Goal: Information Seeking & Learning: Learn about a topic

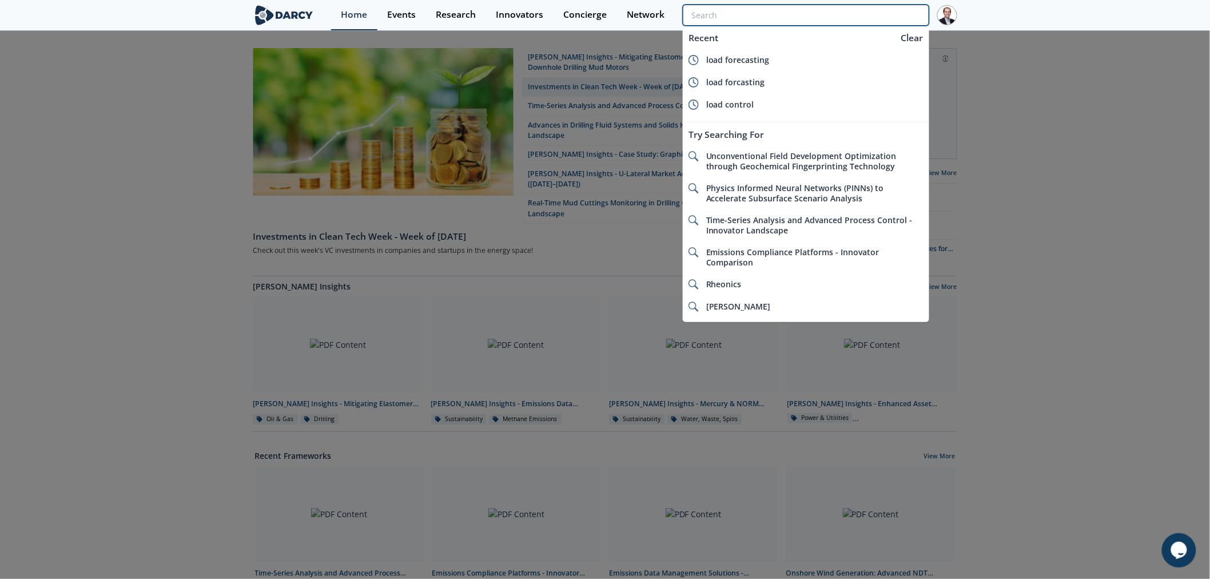
click at [856, 15] on input "search" at bounding box center [806, 15] width 247 height 21
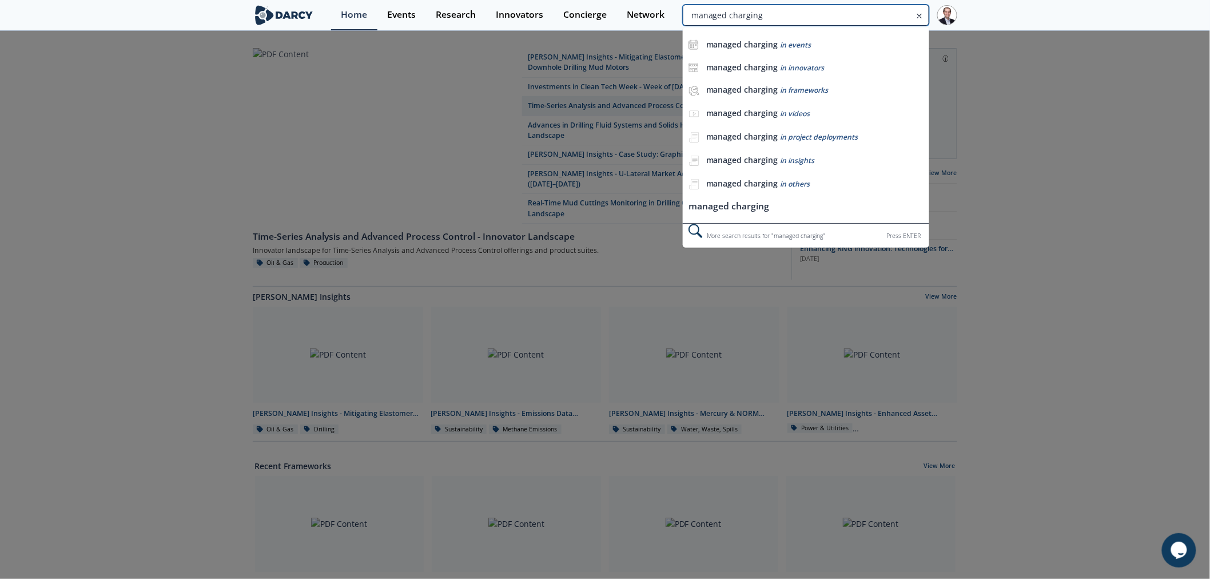
type input "managed charging"
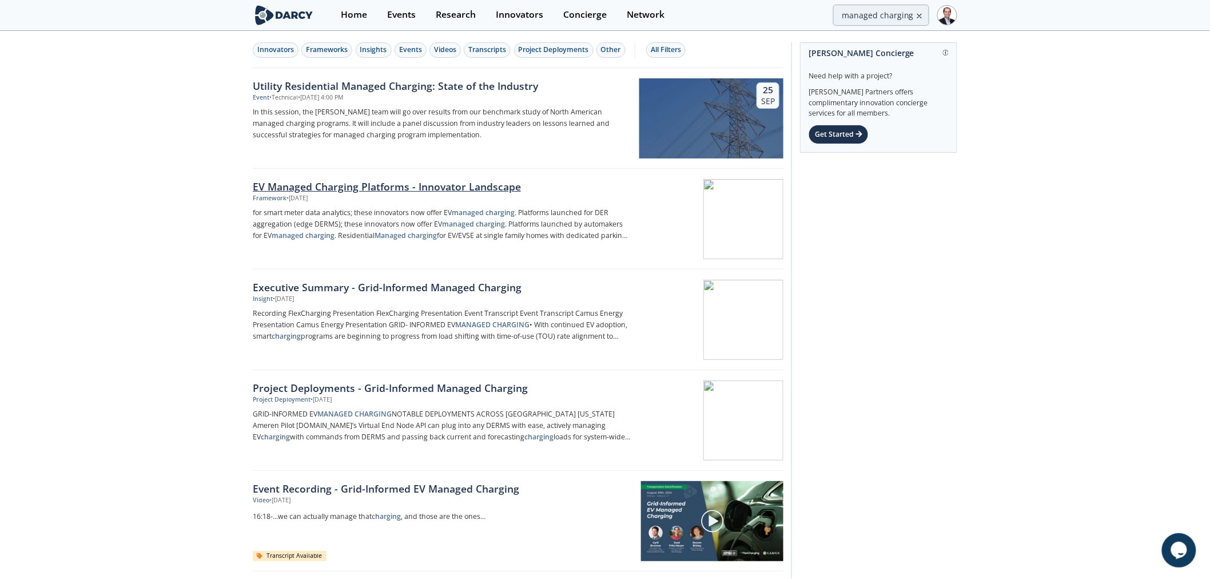
click at [428, 185] on div "EV Managed Charging Platforms - Innovator Landscape" at bounding box center [442, 186] width 379 height 15
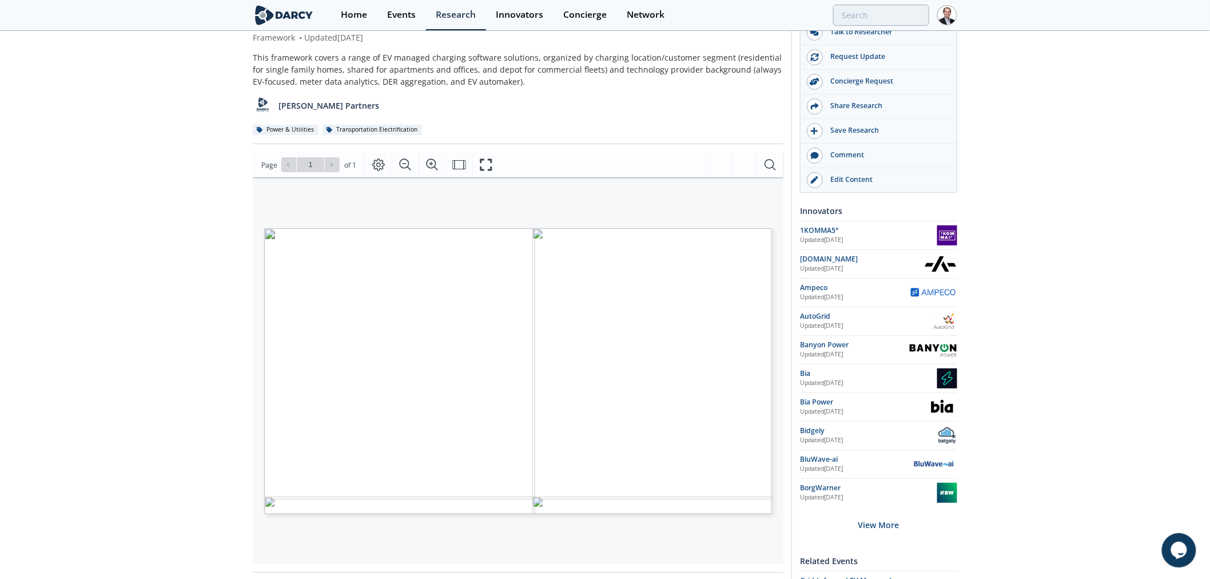
scroll to position [63, 0]
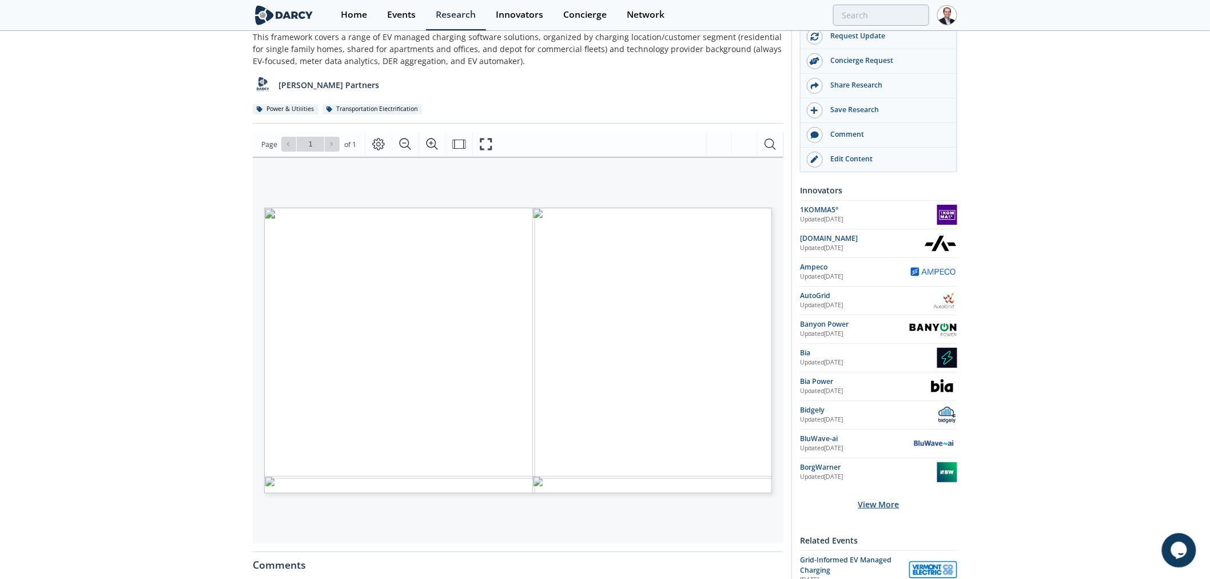
click at [883, 503] on div "View More" at bounding box center [878, 504] width 157 height 36
click at [826, 296] on div "AutoGrid" at bounding box center [865, 296] width 130 height 10
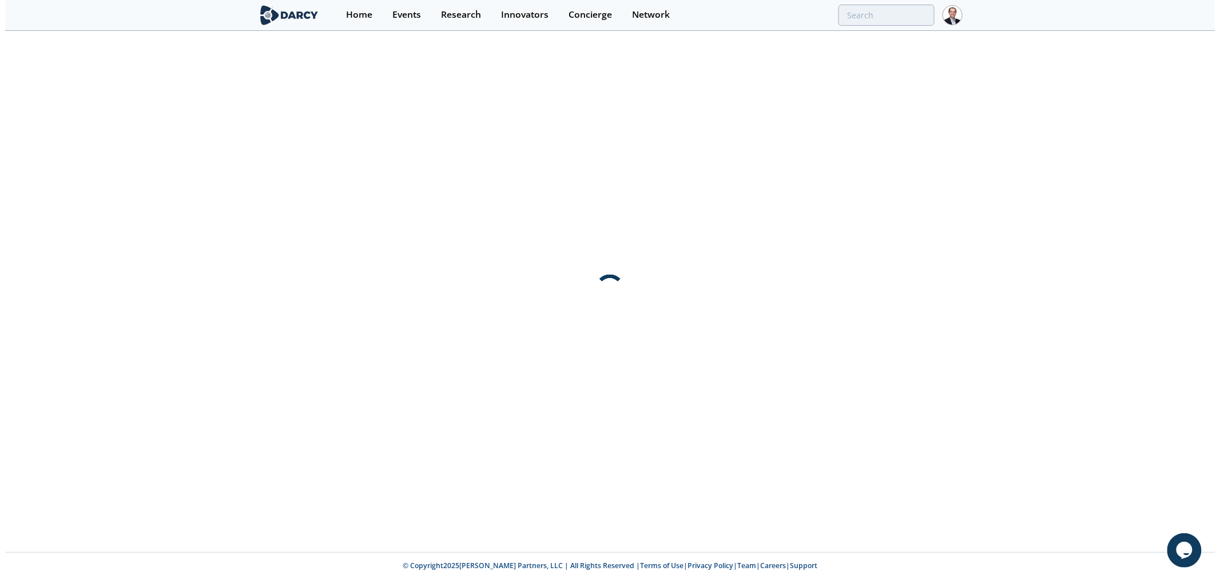
scroll to position [0, 0]
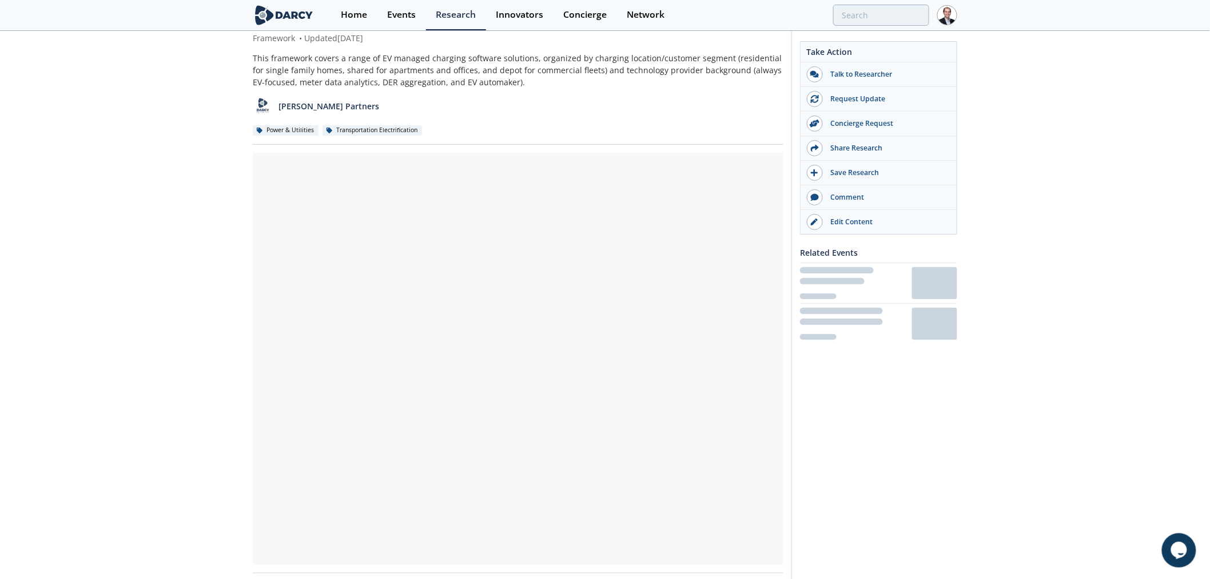
scroll to position [63, 0]
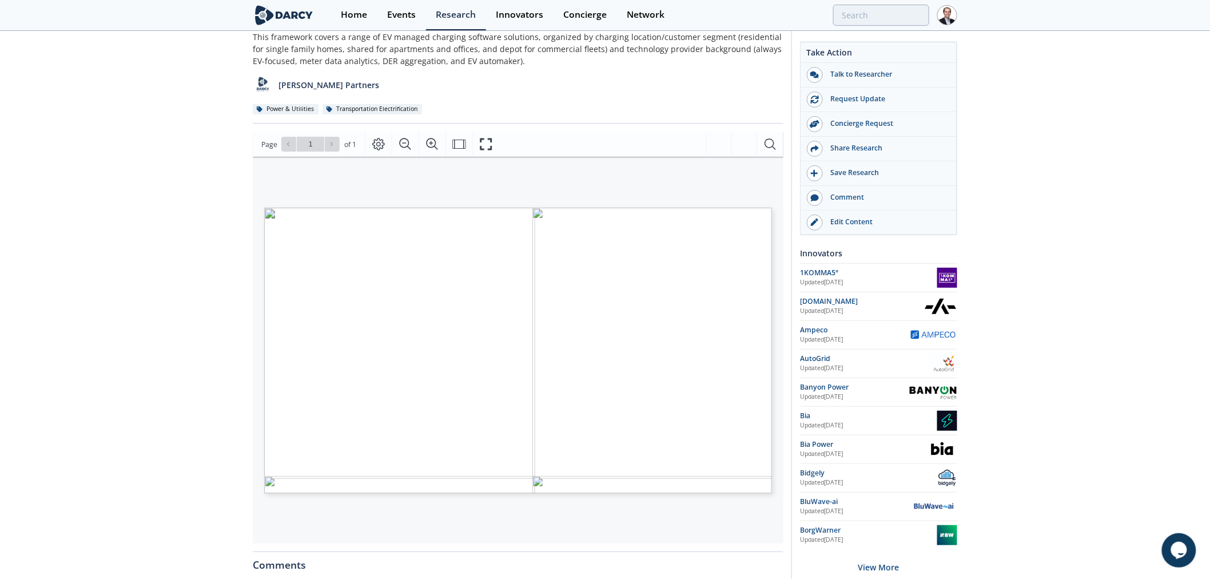
type input "managed charging"
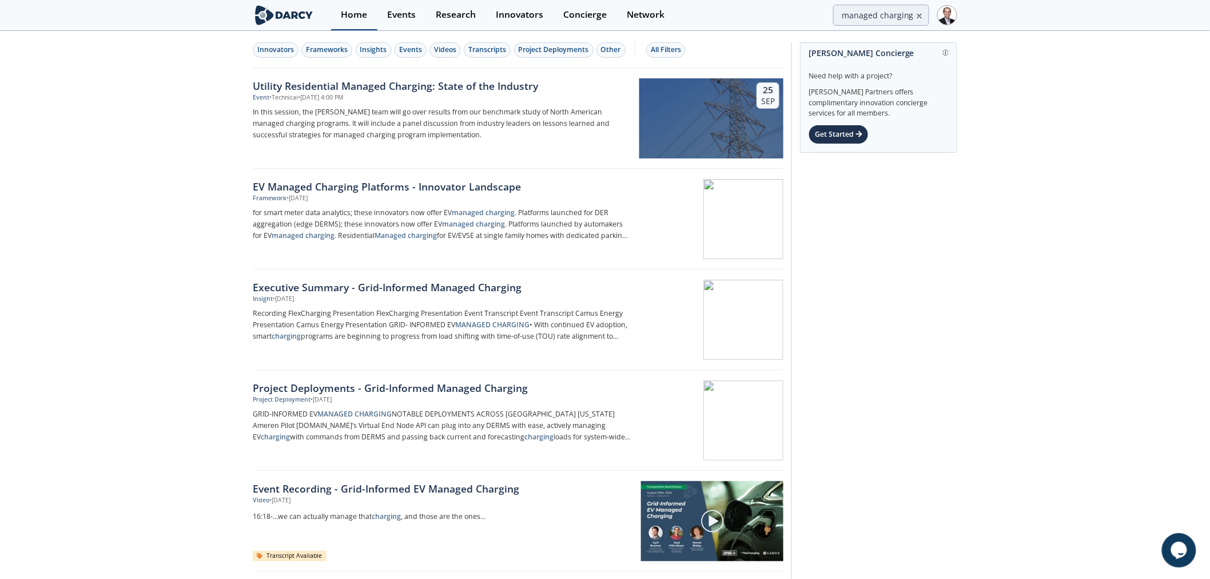
click at [353, 7] on link "Home" at bounding box center [354, 15] width 46 height 30
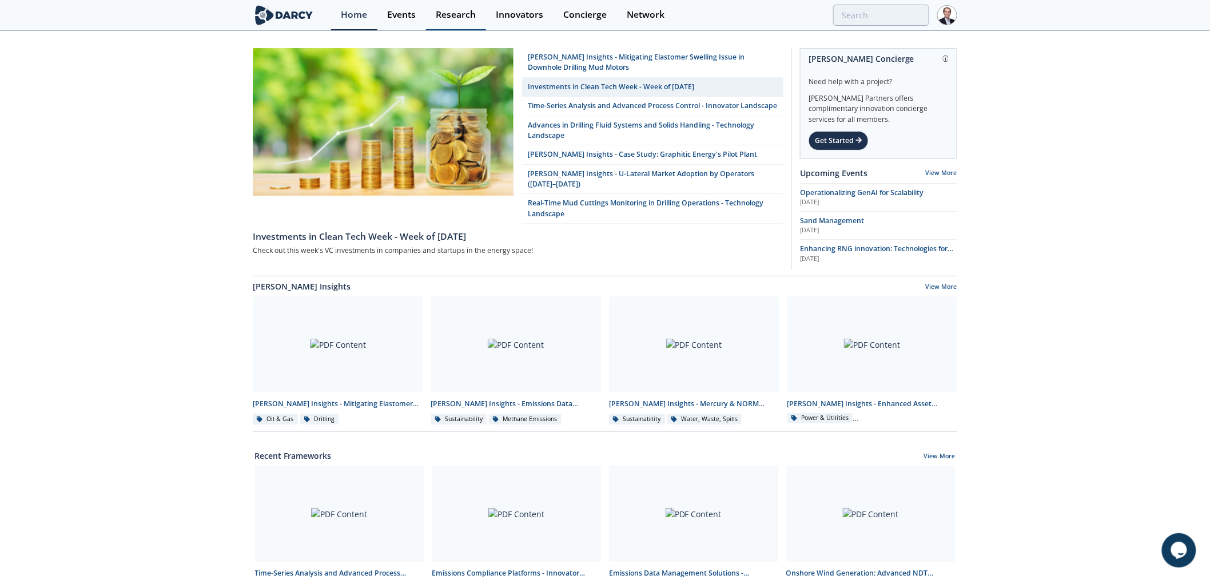
click at [461, 15] on div "Research" at bounding box center [456, 14] width 40 height 9
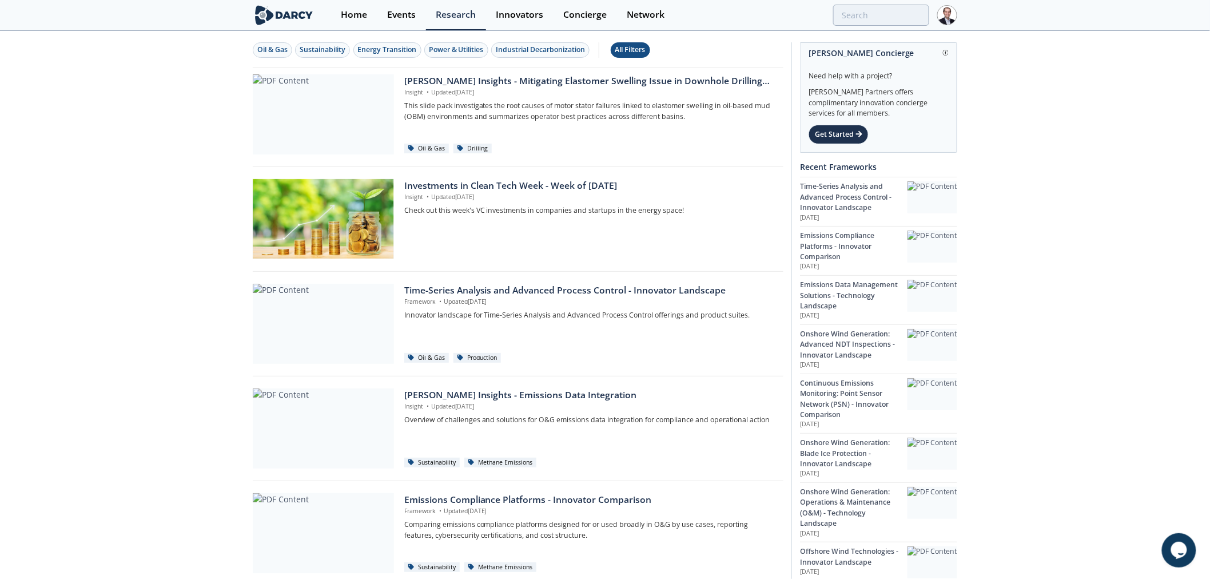
click at [632, 46] on div "All Filters" at bounding box center [630, 50] width 30 height 10
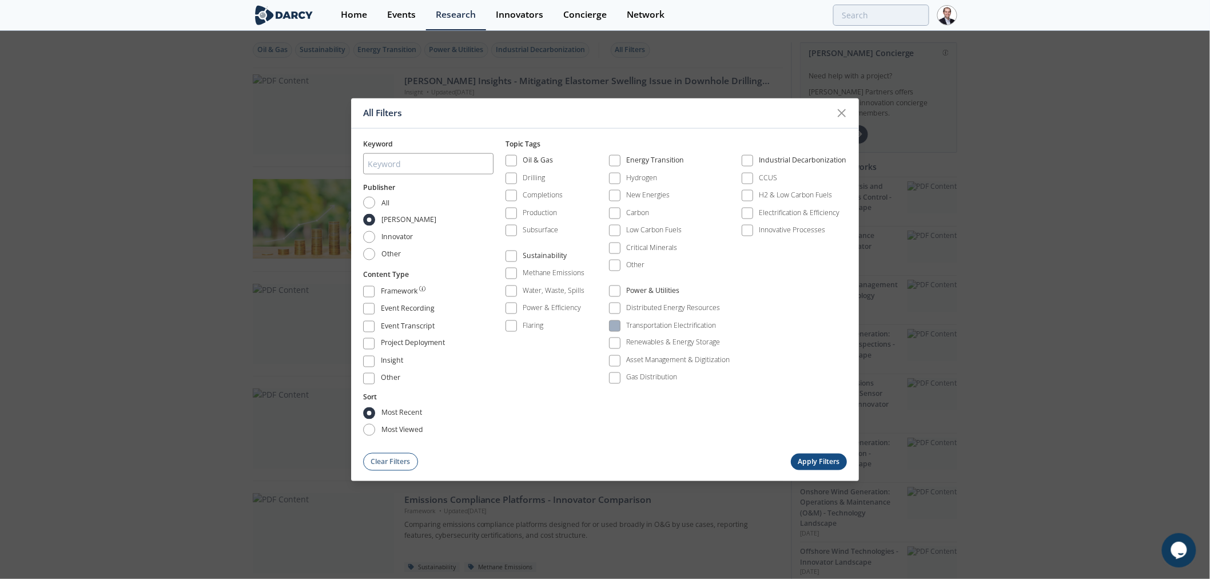
click at [619, 331] on span at bounding box center [614, 325] width 11 height 11
click at [805, 466] on button "Apply Filters" at bounding box center [819, 462] width 56 height 17
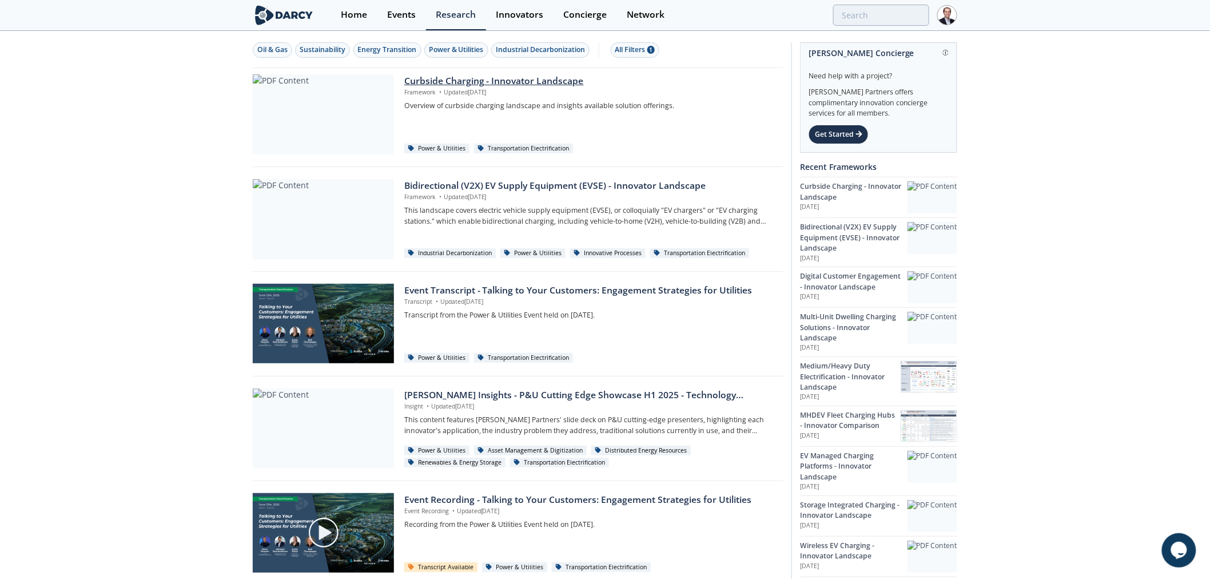
click at [551, 82] on div "Curbside Charging - Innovator Landscape" at bounding box center [589, 81] width 371 height 14
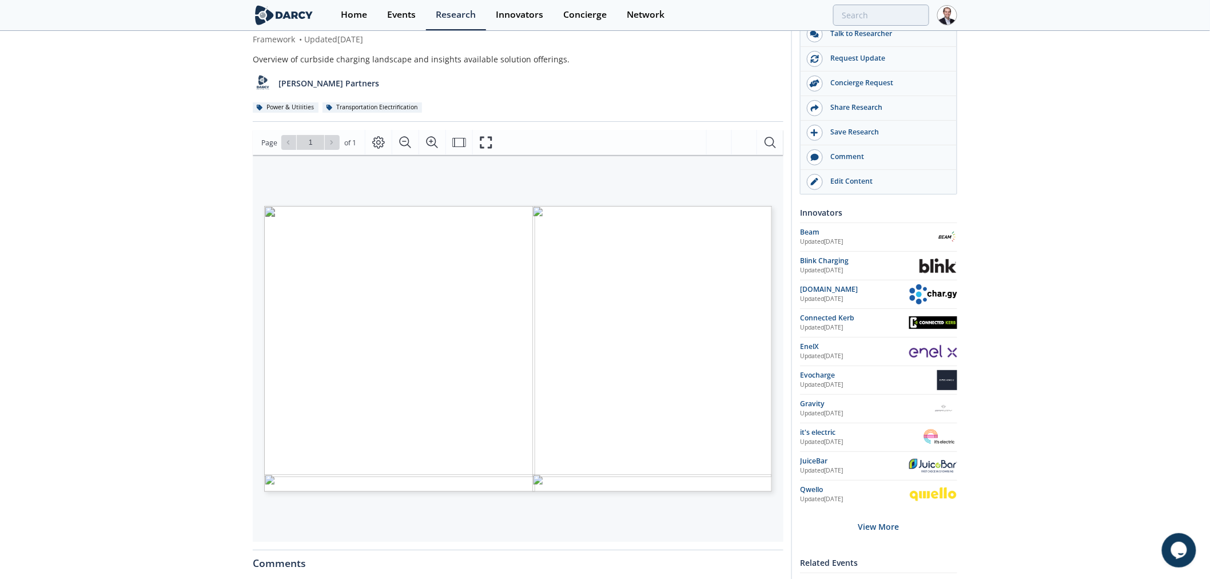
scroll to position [63, 0]
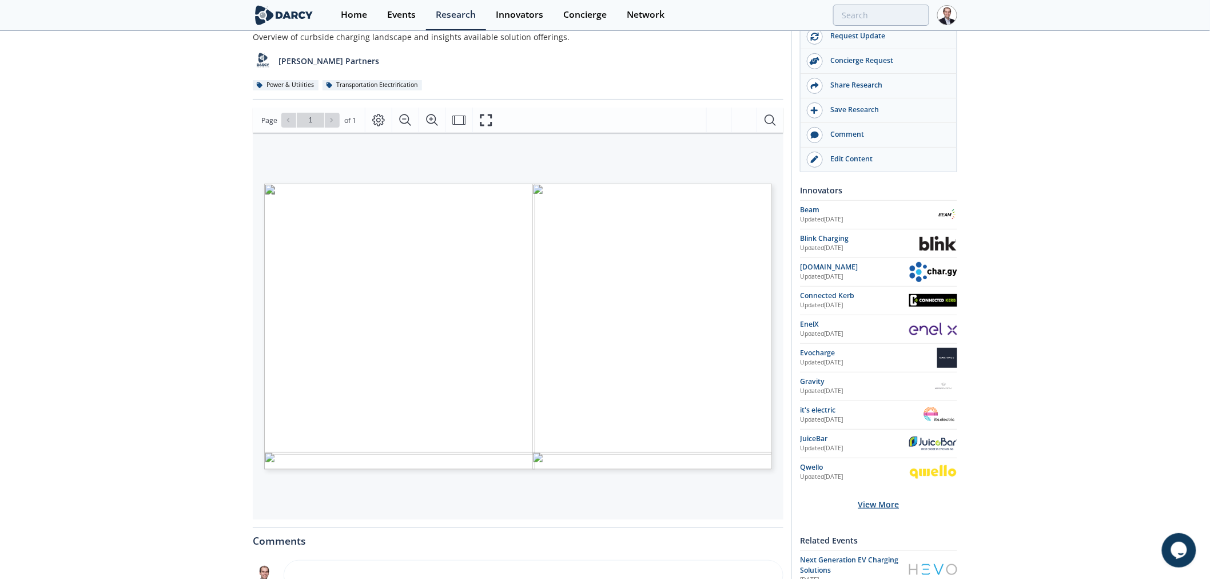
click at [881, 501] on div "View More" at bounding box center [878, 504] width 157 height 36
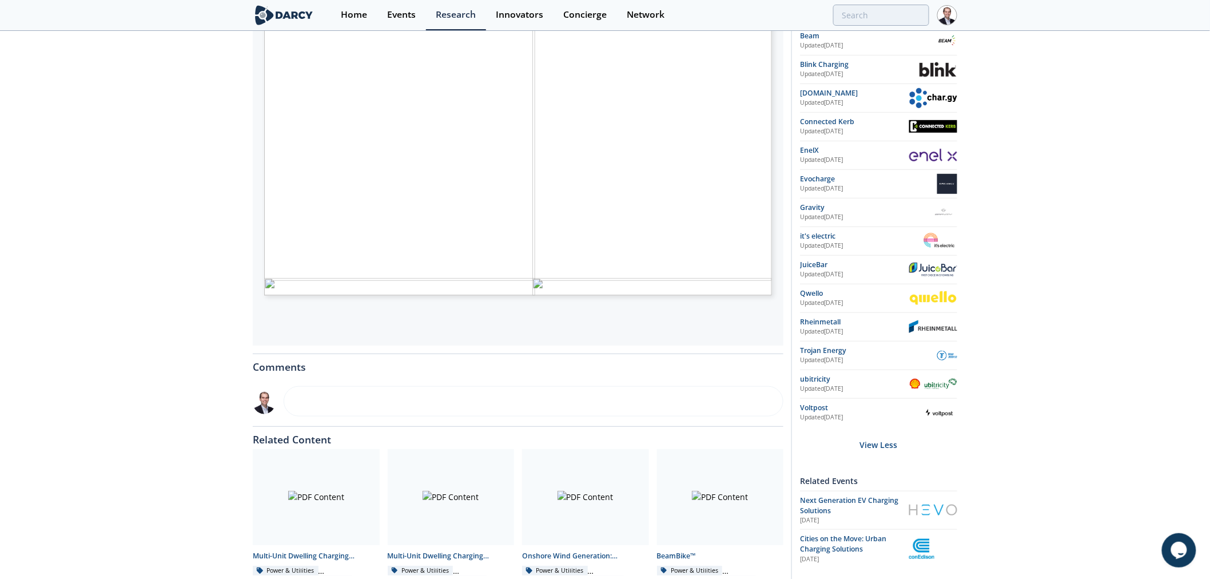
scroll to position [285, 0]
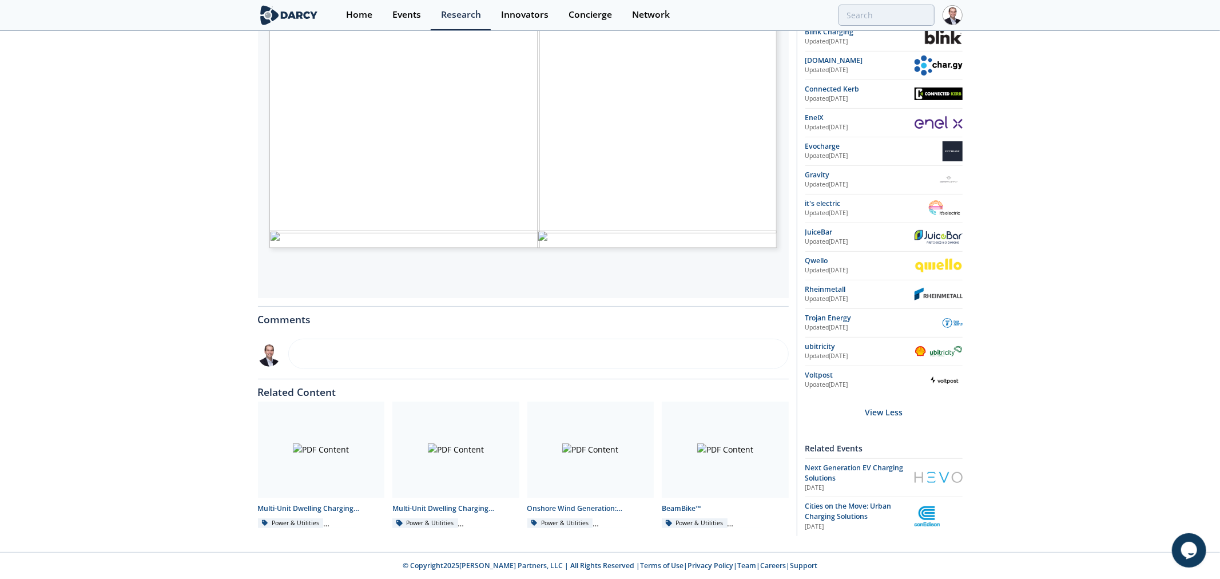
click at [577, 129] on span "Page 1" at bounding box center [1103, 315] width 1129 height 535
click at [104, 132] on div "Curbside Charging - Innovator Landscape Framework • Updated [DATE] Overview of …" at bounding box center [605, 149] width 1210 height 805
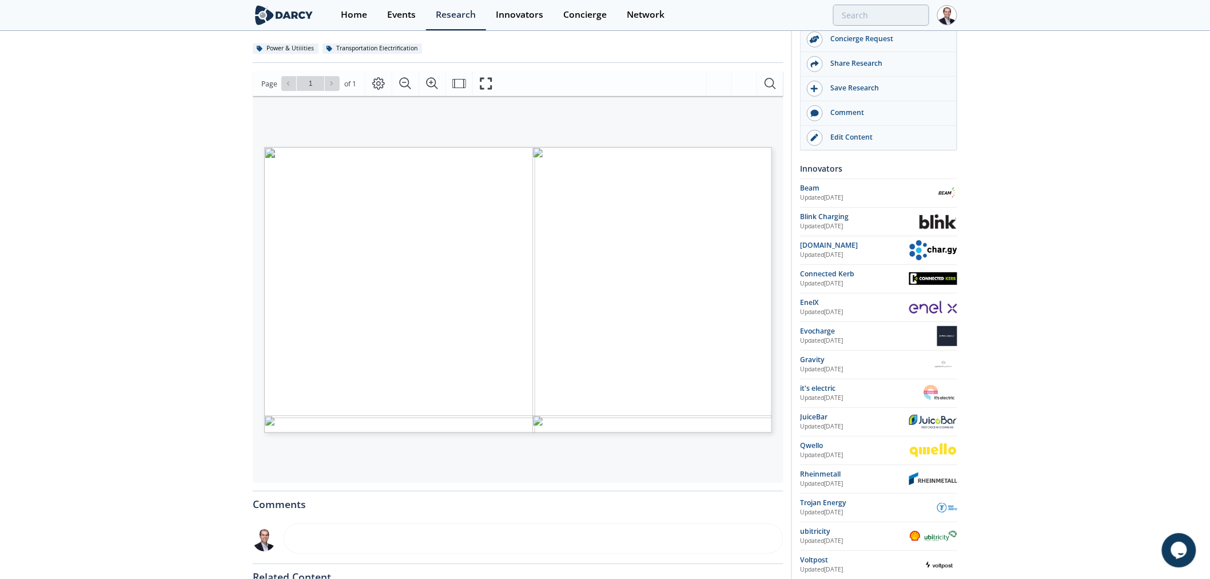
scroll to position [0, 0]
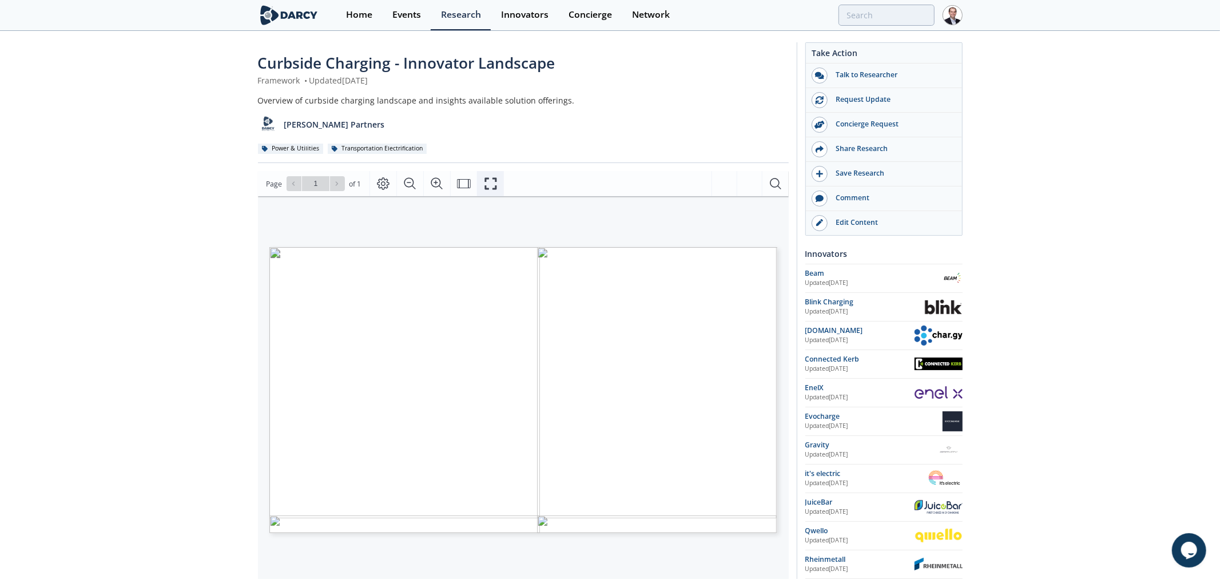
click at [487, 180] on icon "Fullscreen" at bounding box center [491, 184] width 14 height 14
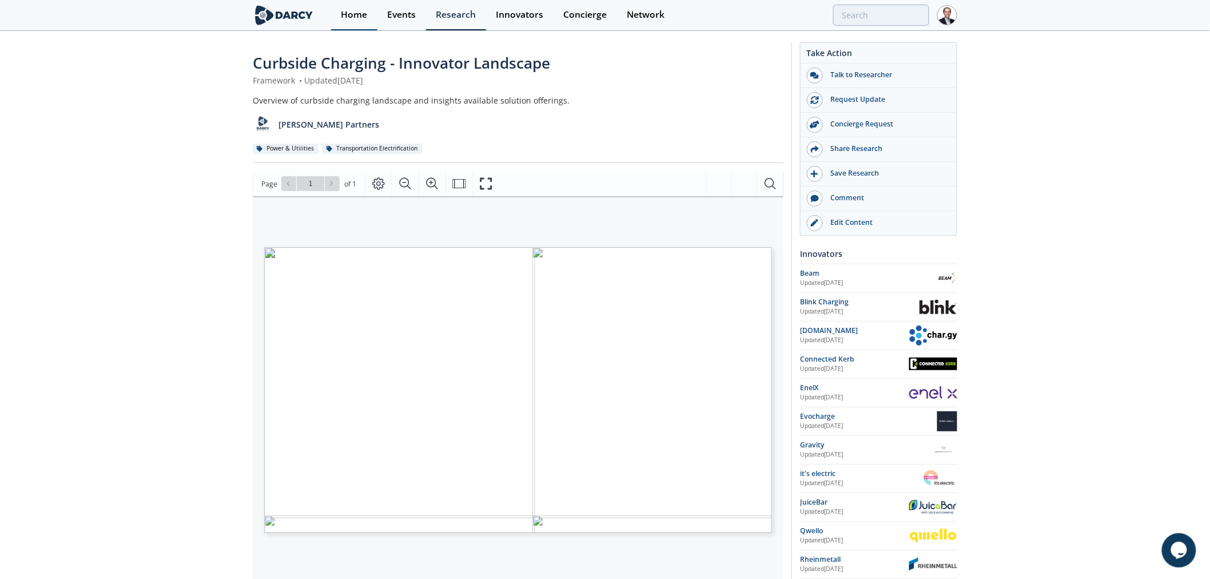
click at [357, 18] on div "Home" at bounding box center [354, 14] width 26 height 9
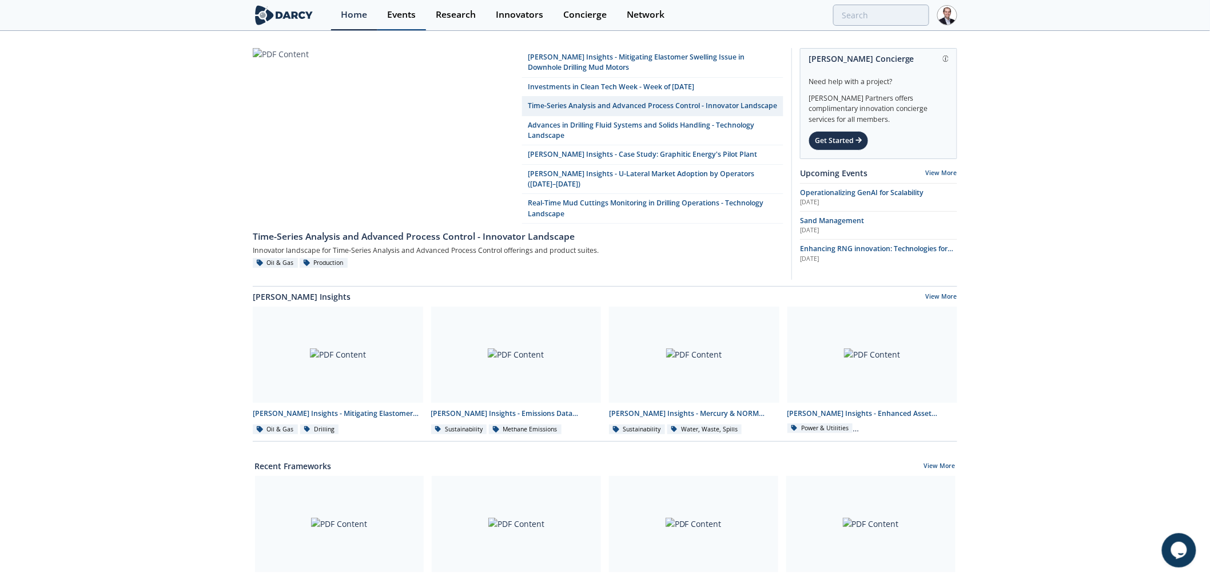
click at [416, 14] on link "Events" at bounding box center [402, 15] width 49 height 30
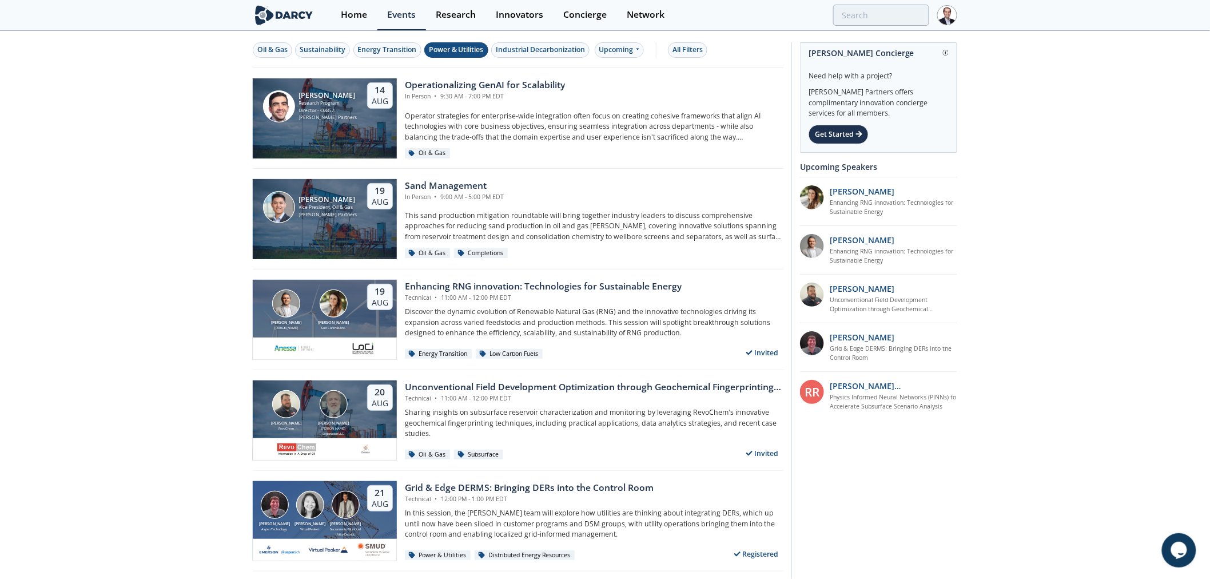
click at [450, 48] on div "Power & Utilities" at bounding box center [456, 50] width 55 height 10
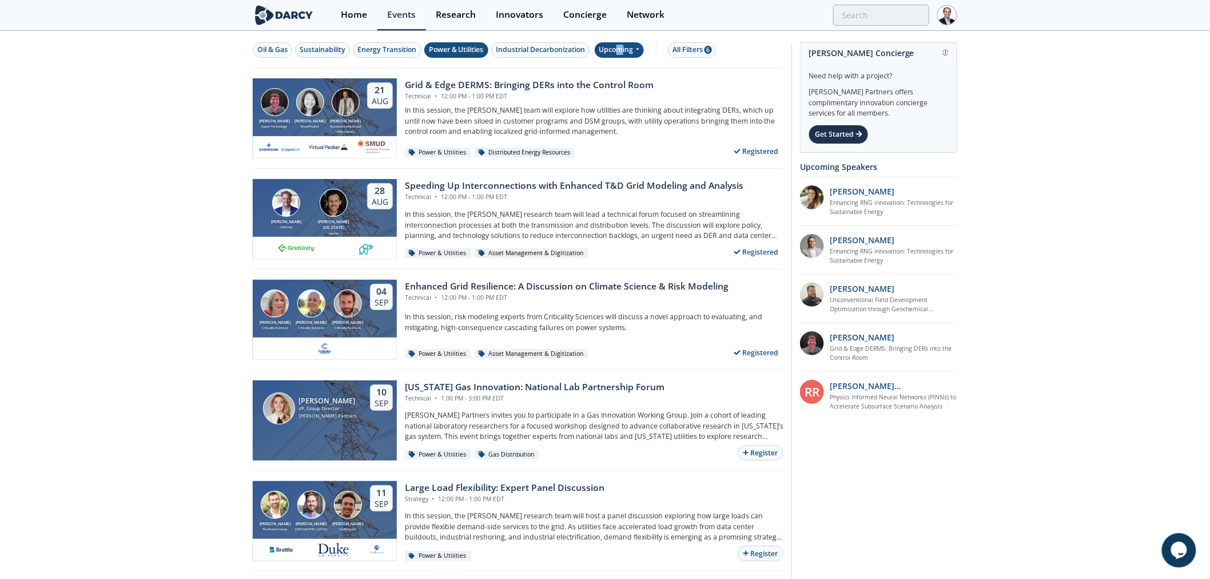
click at [623, 54] on div "Upcoming" at bounding box center [620, 49] width 50 height 15
click at [619, 86] on div "Past" at bounding box center [634, 87] width 71 height 18
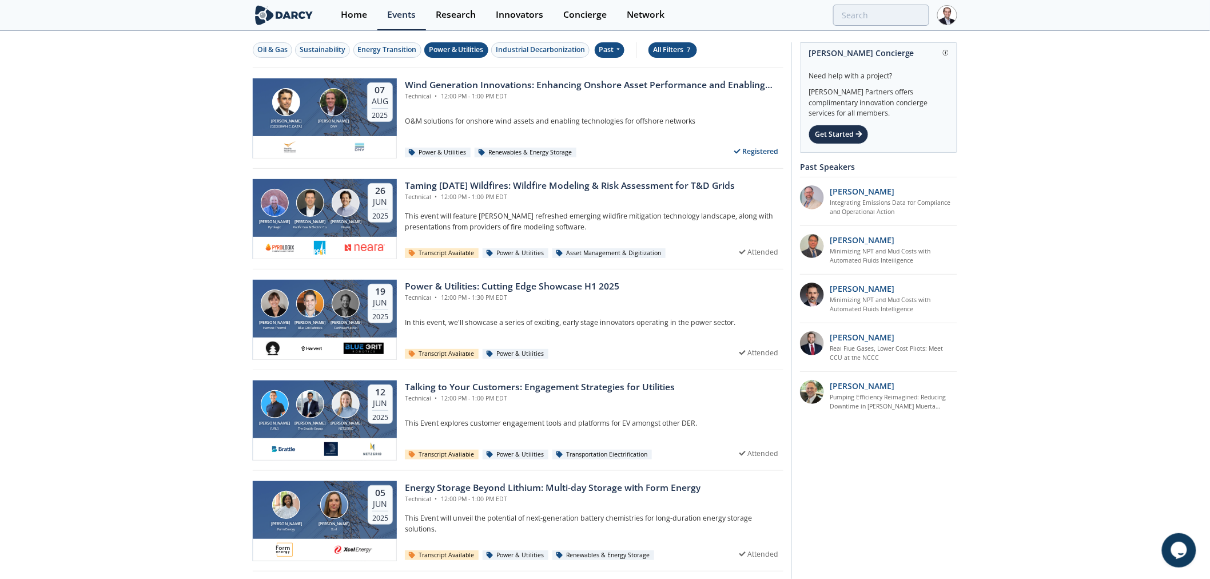
click at [664, 43] on button "All Filters 7" at bounding box center [673, 49] width 49 height 15
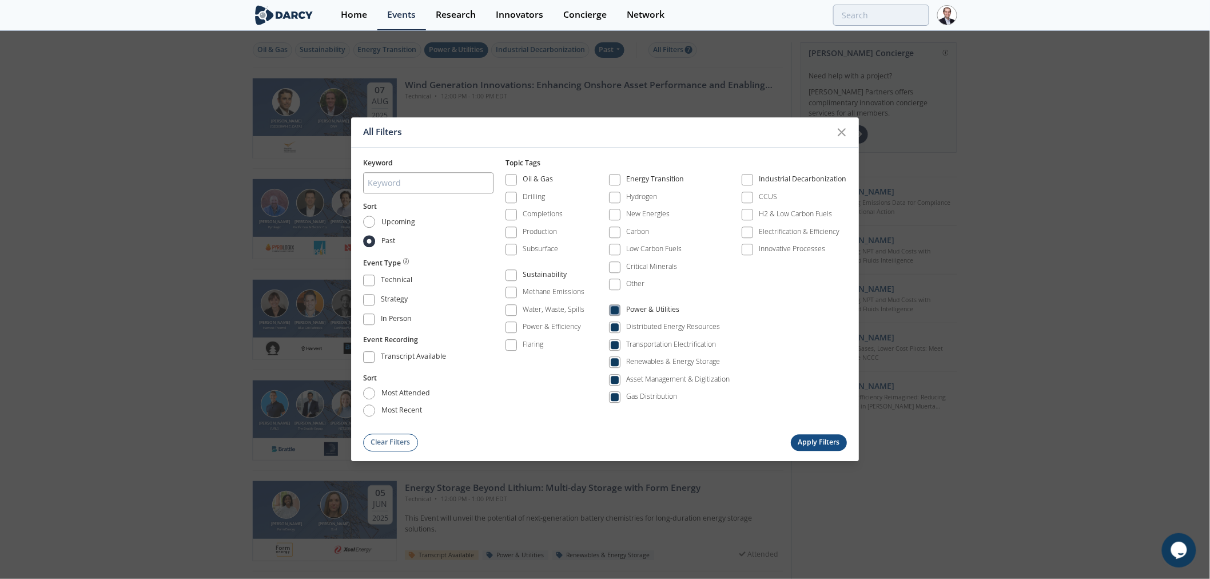
click at [653, 311] on div "Power & Utilities" at bounding box center [652, 311] width 53 height 14
click at [653, 341] on div "Transportation Electrification" at bounding box center [671, 344] width 90 height 10
click at [819, 442] on button "Apply Filters" at bounding box center [819, 442] width 56 height 17
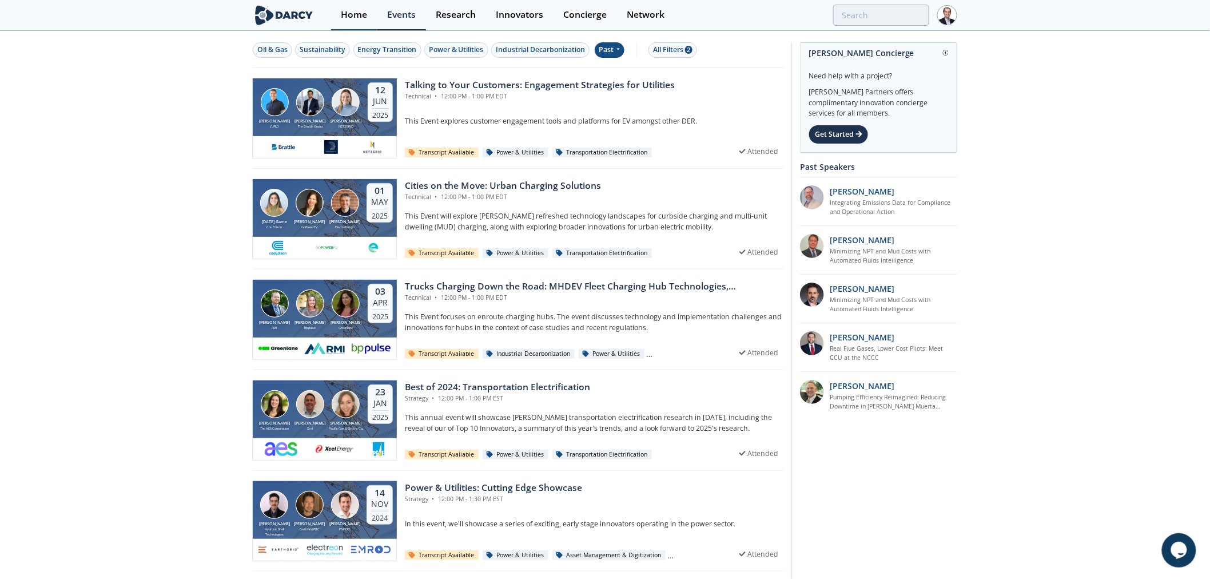
click at [353, 11] on div "Home" at bounding box center [354, 14] width 26 height 9
